Goal: Task Accomplishment & Management: Complete application form

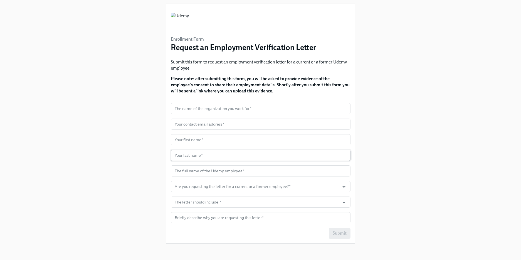
scroll to position [11, 0]
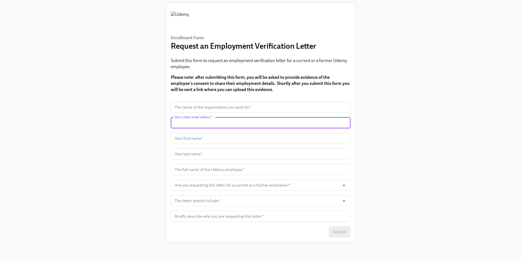
click at [241, 122] on input "text" at bounding box center [261, 122] width 180 height 11
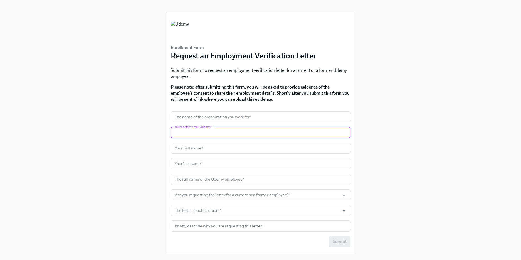
scroll to position [0, 0]
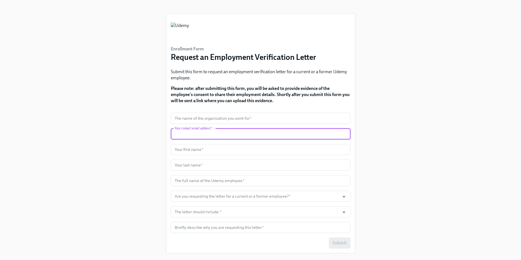
click at [398, 147] on div "Enrollment Form Request an Employment Verification Letter Submit this form to r…" at bounding box center [260, 128] width 494 height 257
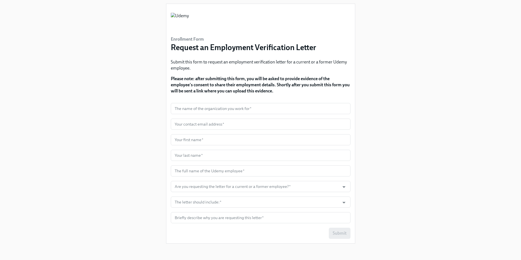
scroll to position [11, 0]
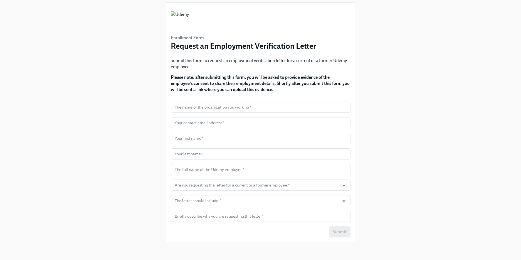
click at [129, 165] on div "Enrollment Form Request an Employment Verification Letter Submit this form to r…" at bounding box center [260, 117] width 494 height 257
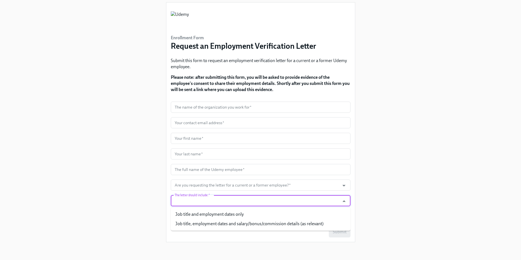
click at [294, 201] on input "The letter should include:   *" at bounding box center [254, 200] width 163 height 11
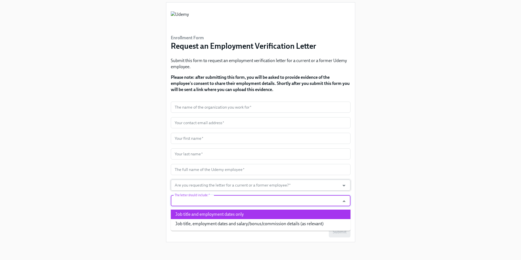
click at [248, 187] on input "Are you requesting the letter for a current or a former employee?   *" at bounding box center [254, 184] width 163 height 11
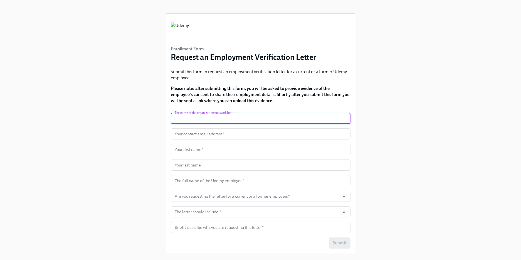
click at [219, 118] on input "text" at bounding box center [261, 118] width 180 height 11
type input "Truework"
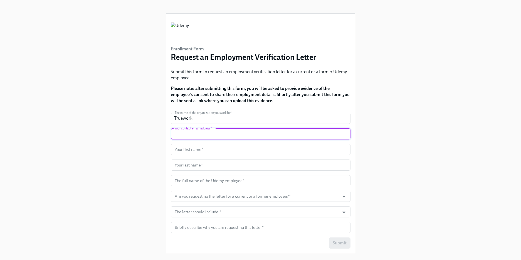
click at [226, 134] on input "text" at bounding box center [261, 133] width 180 height 11
type input "rcanoan@truework.com"
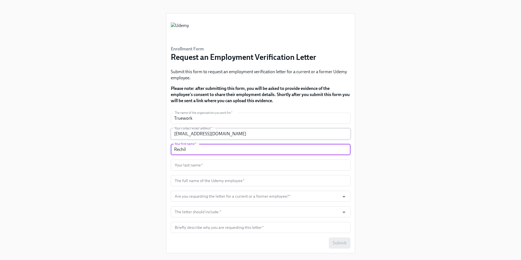
type input "Rechil"
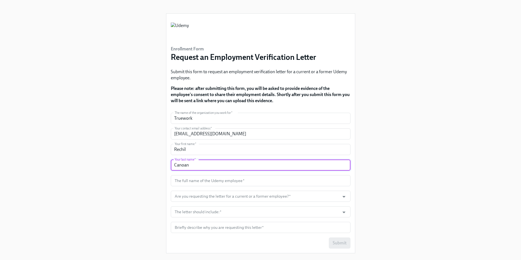
type input "Canoan"
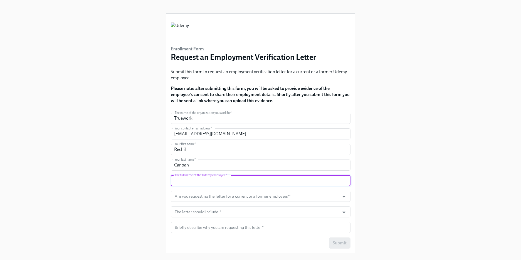
click at [208, 182] on input "text" at bounding box center [261, 180] width 180 height 11
paste input "ALEXANDRA MCSHANE"
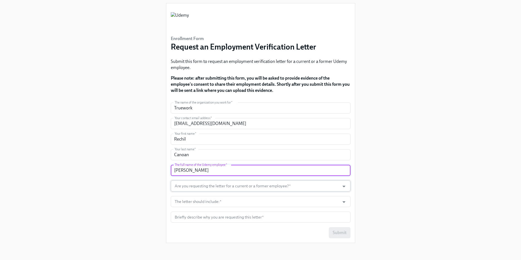
scroll to position [11, 0]
type input "ALEXANDRA MCSHANE"
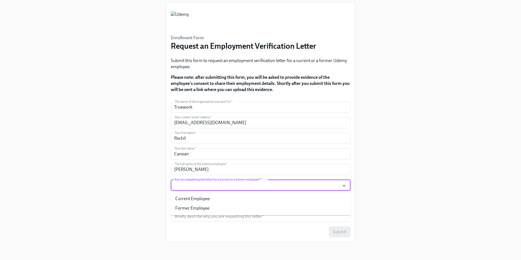
click at [318, 187] on input "Are you requesting the letter for a current or a former employee?   *" at bounding box center [254, 184] width 163 height 11
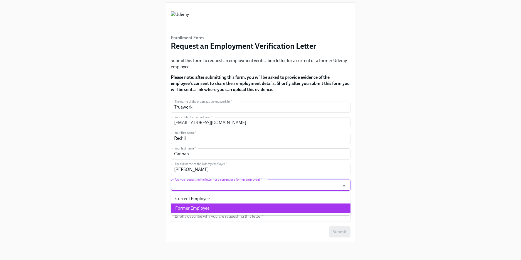
click at [206, 209] on li "Former Employee" at bounding box center [261, 207] width 180 height 9
type input "Former Employee"
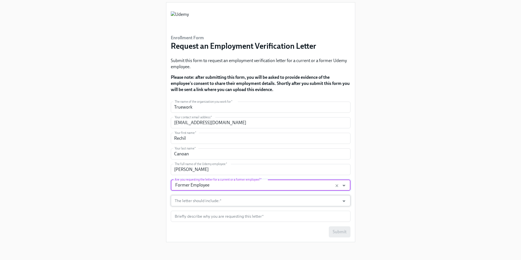
click at [315, 203] on input "The letter should include:   *" at bounding box center [254, 200] width 163 height 11
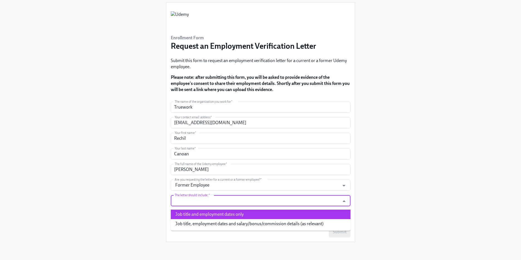
click at [230, 213] on li "Job title and employment dates only" at bounding box center [261, 213] width 180 height 9
type input "Job title and employment dates only"
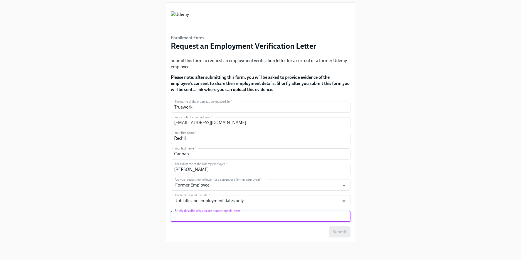
click at [297, 216] on input "text" at bounding box center [261, 215] width 180 height 11
paste input "I’m reaching out from Truework regarding an employment verification for ALEXAND…"
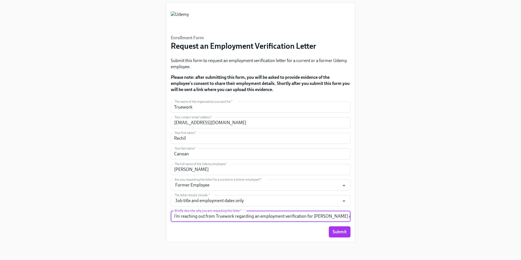
scroll to position [0, 64]
click at [350, 215] on input "I’m reaching out from Truework regarding an employment verification for ALEXAND…" at bounding box center [261, 215] width 180 height 11
click at [289, 212] on input "I’m reaching out from Truework regarding an employment verification for ALEXAND…" at bounding box center [261, 215] width 180 height 11
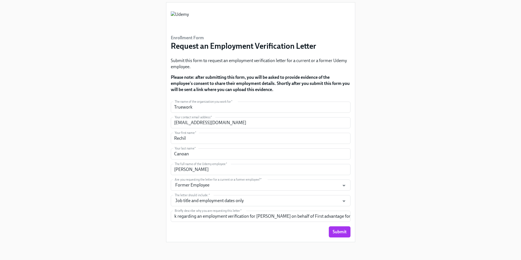
scroll to position [0, 0]
click at [337, 215] on input "I’m reaching out from Truework regarding an employment verification for ALEXAND…" at bounding box center [261, 215] width 180 height 11
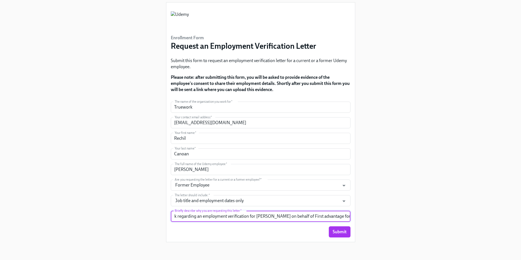
scroll to position [0, 70]
paste input "Background Check / Employment Screen"
type input "I’m reaching out from Truework regarding an employment verification for ALEXAND…"
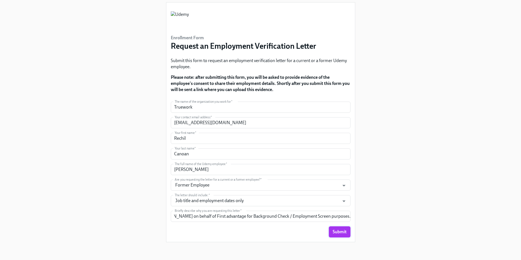
click at [340, 233] on span "Submit" at bounding box center [339, 232] width 14 height 6
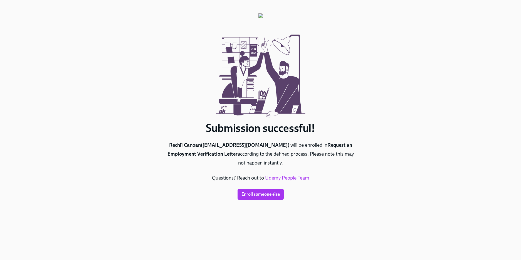
scroll to position [0, 0]
drag, startPoint x: 207, startPoint y: 126, endPoint x: 351, endPoint y: 161, distance: 148.8
click at [352, 162] on div "Submission successful! Rechil Canoan ( rcanoan@truework.com ) will be enrolled …" at bounding box center [260, 106] width 189 height 186
copy div "Submission successful! Rechil Canoan ( rcanoan@truework.com ) will be enrolled …"
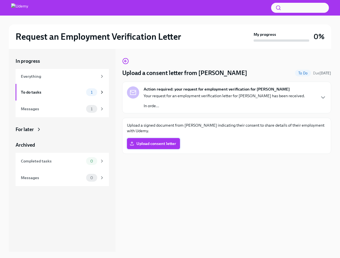
click at [142, 146] on span "Upload consent letter" at bounding box center [153, 144] width 45 height 6
click at [0, 0] on input "Upload consent letter" at bounding box center [0, 0] width 0 height 0
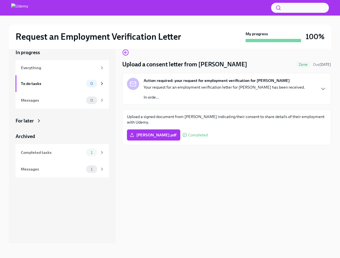
scroll to position [9, 0]
